Goal: Navigation & Orientation: Go to known website

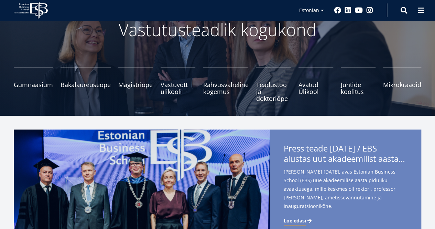
scroll to position [138, 0]
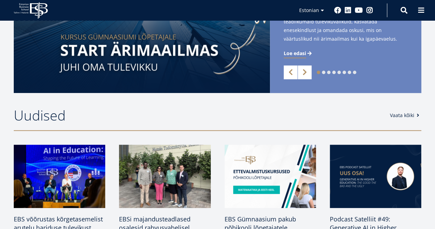
scroll to position [275, 0]
